Goal: Task Accomplishment & Management: Complete application form

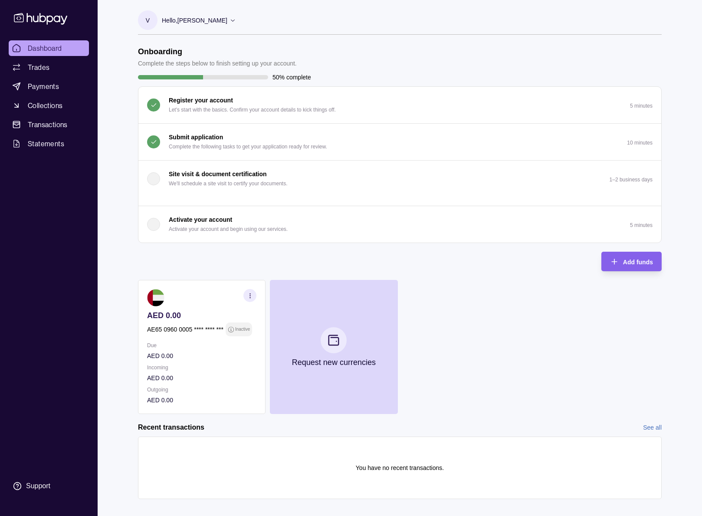
click at [192, 135] on p "Submit application" at bounding box center [196, 137] width 54 height 10
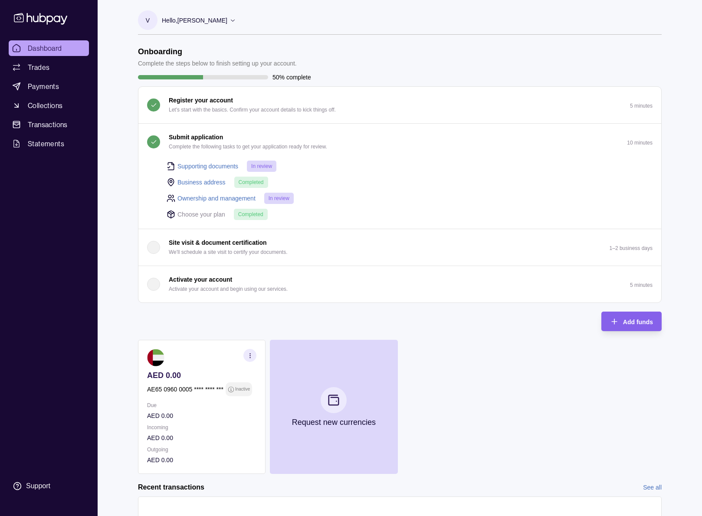
click at [192, 135] on p "Submit application" at bounding box center [196, 137] width 54 height 10
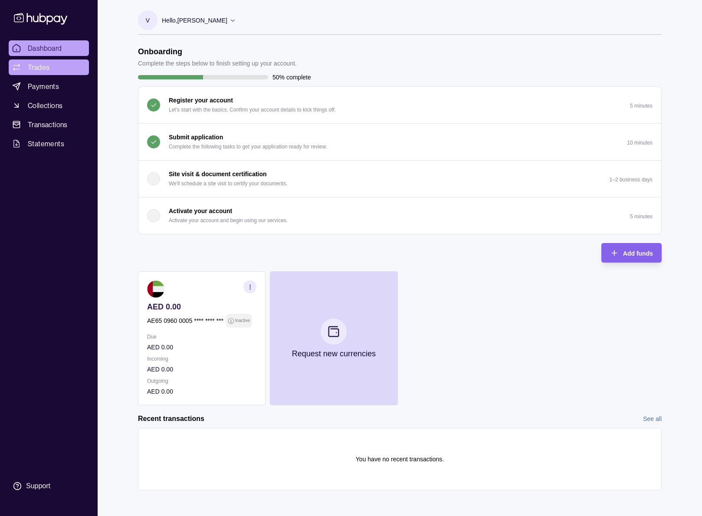
click at [45, 72] on link "Trades" at bounding box center [49, 67] width 80 height 16
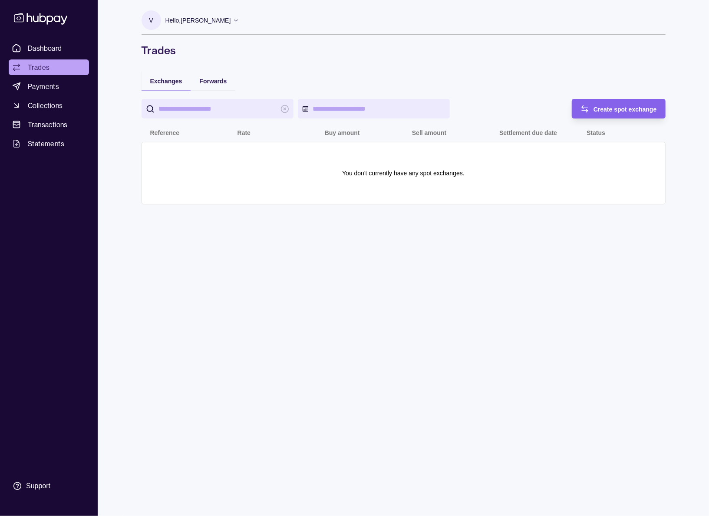
click at [45, 49] on span "Dashboard" at bounding box center [45, 48] width 34 height 10
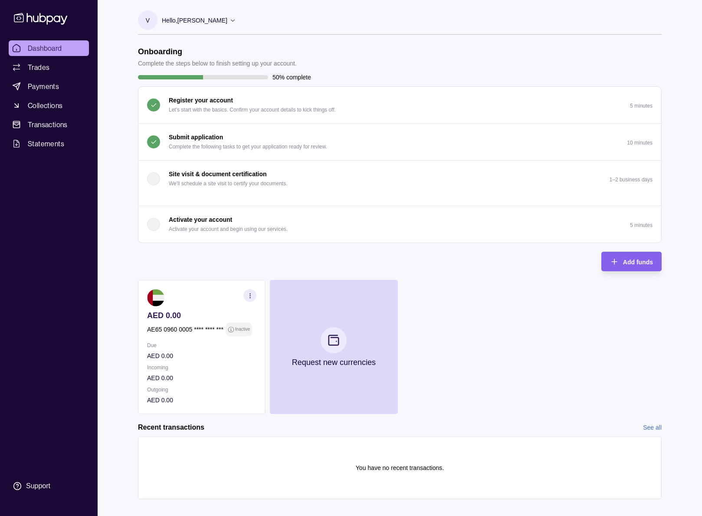
click at [256, 137] on div "Submit application Complete the following tasks to get your application ready f…" at bounding box center [248, 141] width 158 height 19
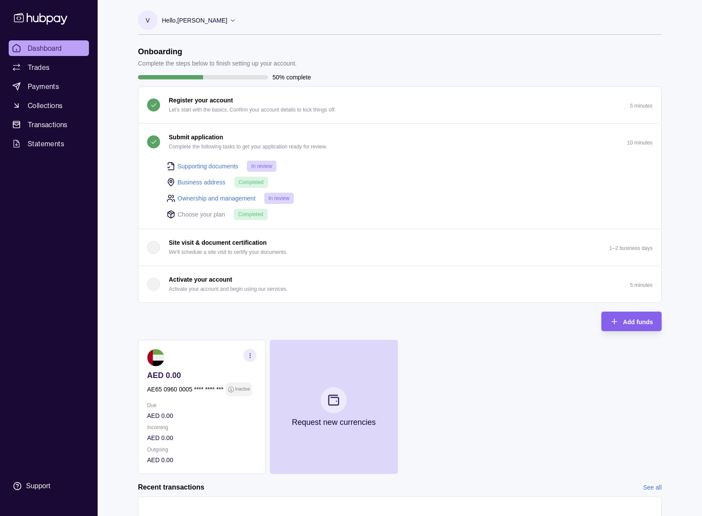
click at [256, 137] on div "Submit application Complete the following tasks to get your application ready f…" at bounding box center [248, 141] width 158 height 19
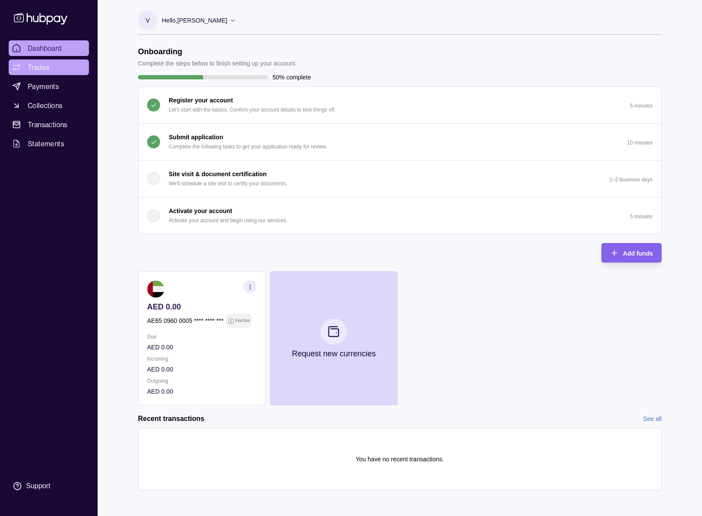
click at [51, 72] on link "Trades" at bounding box center [49, 67] width 80 height 16
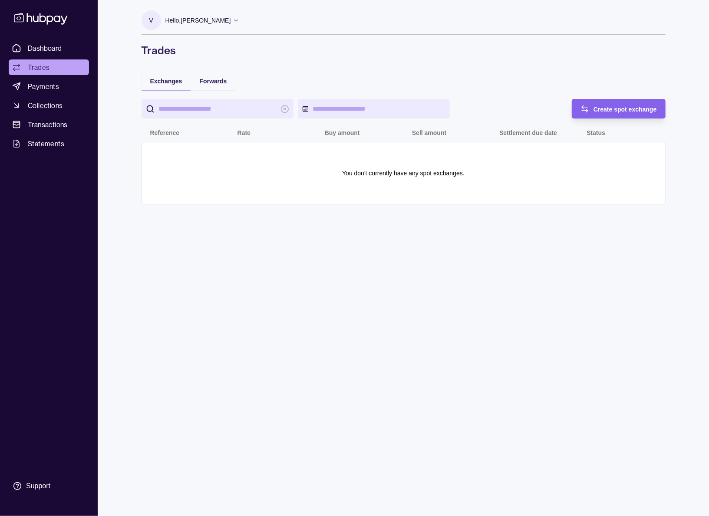
click at [72, 49] on link "Dashboard" at bounding box center [49, 48] width 80 height 16
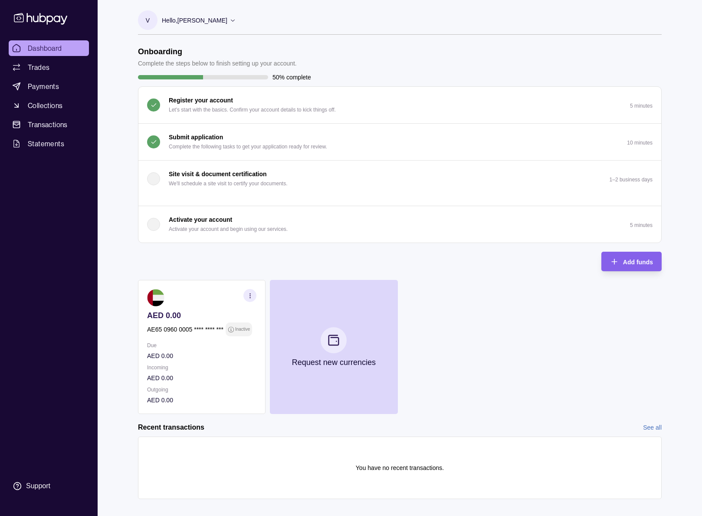
click at [214, 146] on p "Complete the following tasks to get your application ready for review." at bounding box center [248, 147] width 158 height 10
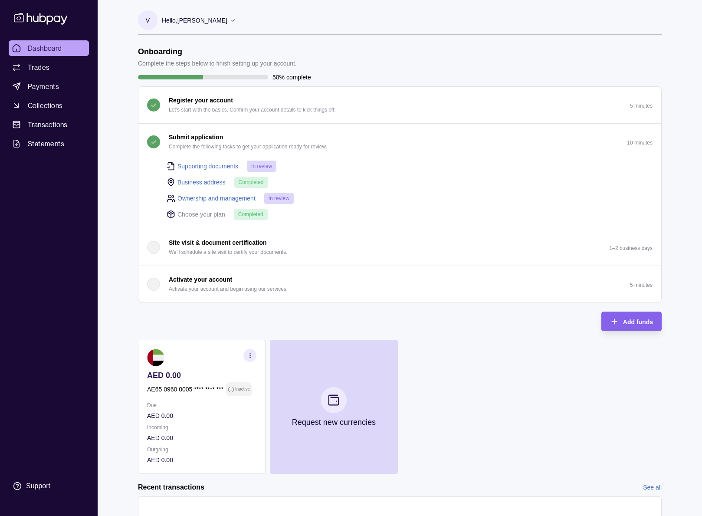
click at [214, 146] on p "Complete the following tasks to get your application ready for review." at bounding box center [248, 147] width 158 height 10
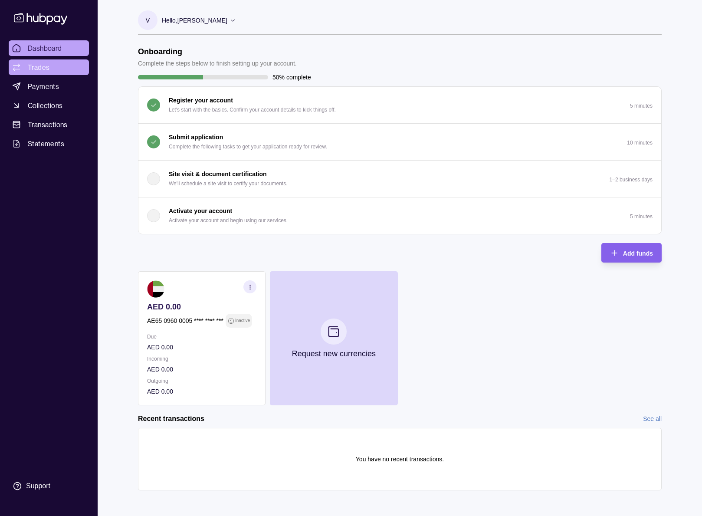
click at [53, 70] on link "Trades" at bounding box center [49, 67] width 80 height 16
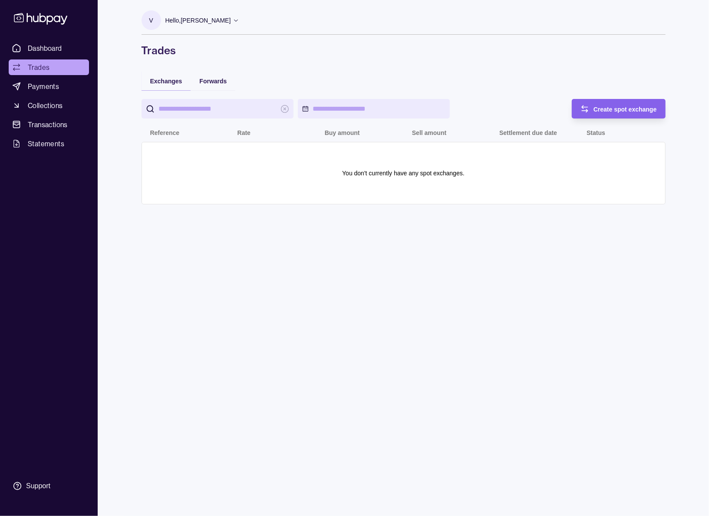
click at [63, 44] on link "Dashboard" at bounding box center [49, 48] width 80 height 16
click at [63, 49] on link "Dashboard" at bounding box center [49, 48] width 80 height 16
click at [29, 89] on span "Payments" at bounding box center [43, 86] width 31 height 10
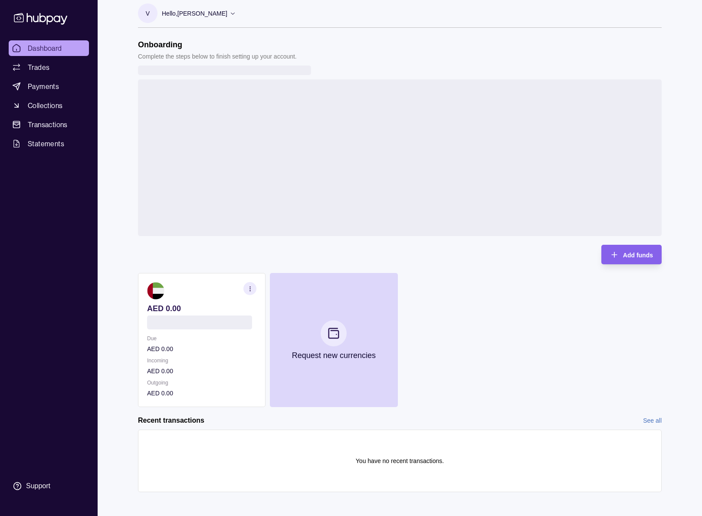
scroll to position [10, 0]
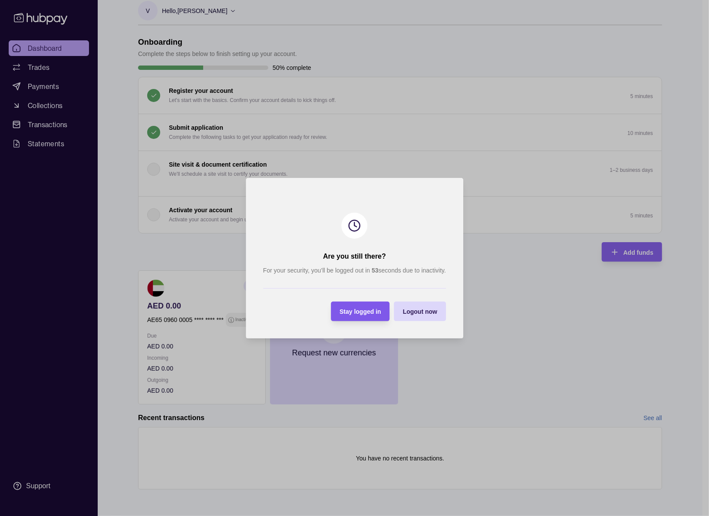
click at [357, 314] on span "Stay logged in" at bounding box center [360, 311] width 42 height 7
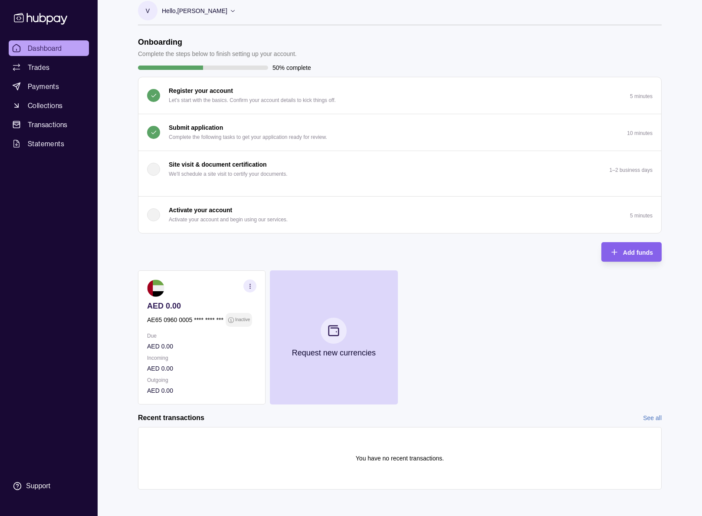
click at [233, 122] on button "Submit application Complete the following tasks to get your application ready f…" at bounding box center [399, 132] width 523 height 36
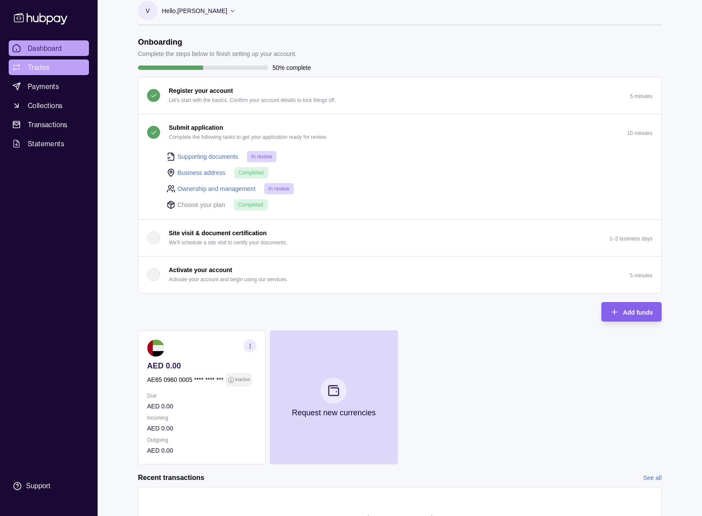
click at [46, 68] on span "Trades" at bounding box center [39, 67] width 22 height 10
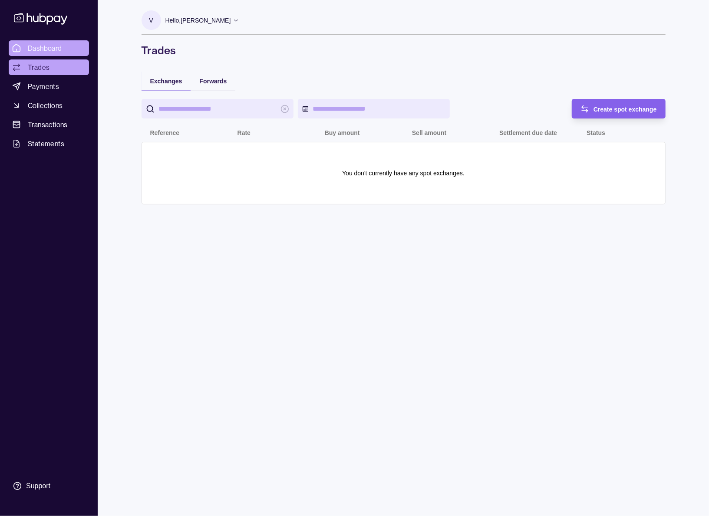
click at [50, 46] on span "Dashboard" at bounding box center [45, 48] width 34 height 10
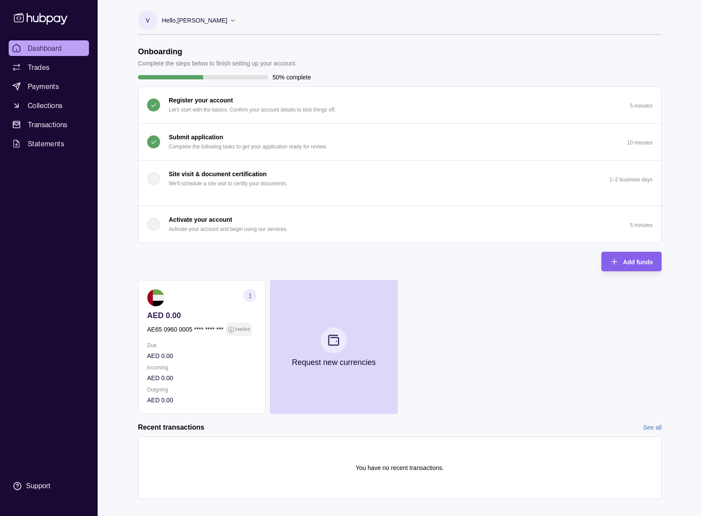
click at [261, 145] on p "Complete the following tasks to get your application ready for review." at bounding box center [248, 147] width 158 height 10
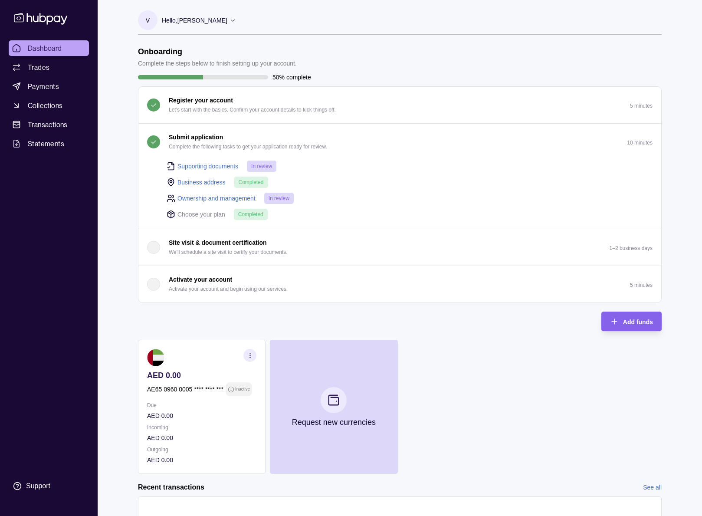
click at [270, 138] on div "Submit application Complete the following tasks to get your application ready f…" at bounding box center [248, 141] width 158 height 19
